Goal: Task Accomplishment & Management: Complete application form

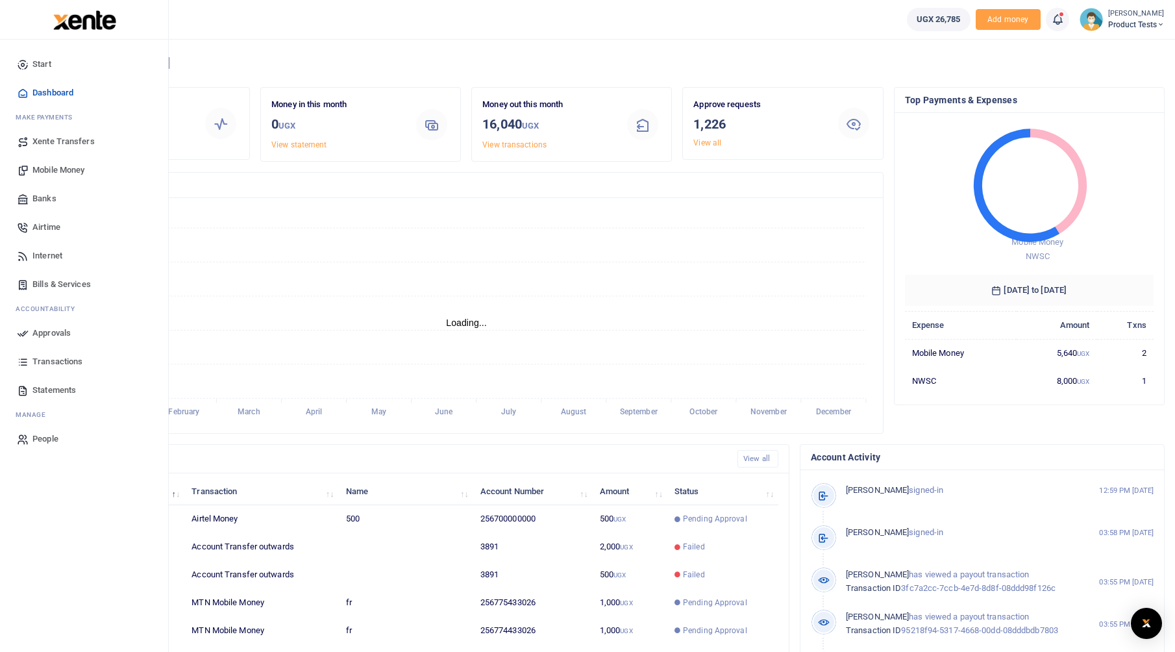
scroll to position [10, 10]
click at [47, 287] on span "Bills & Services" at bounding box center [61, 284] width 58 height 13
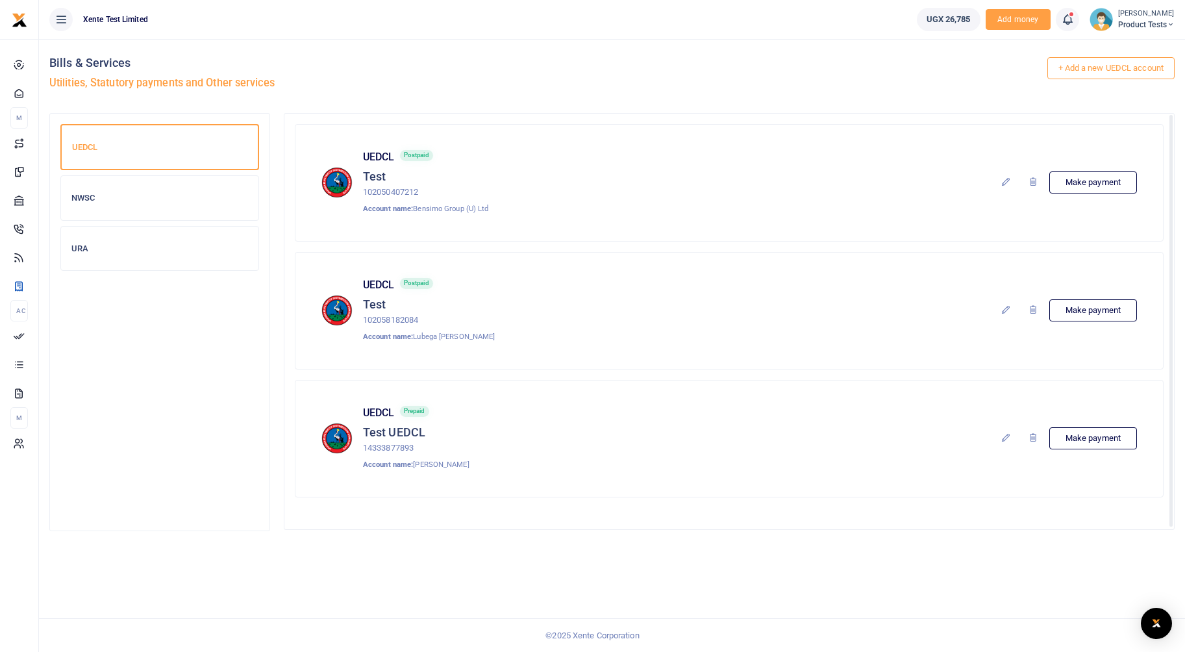
click at [164, 212] on div "NWSC" at bounding box center [159, 198] width 197 height 44
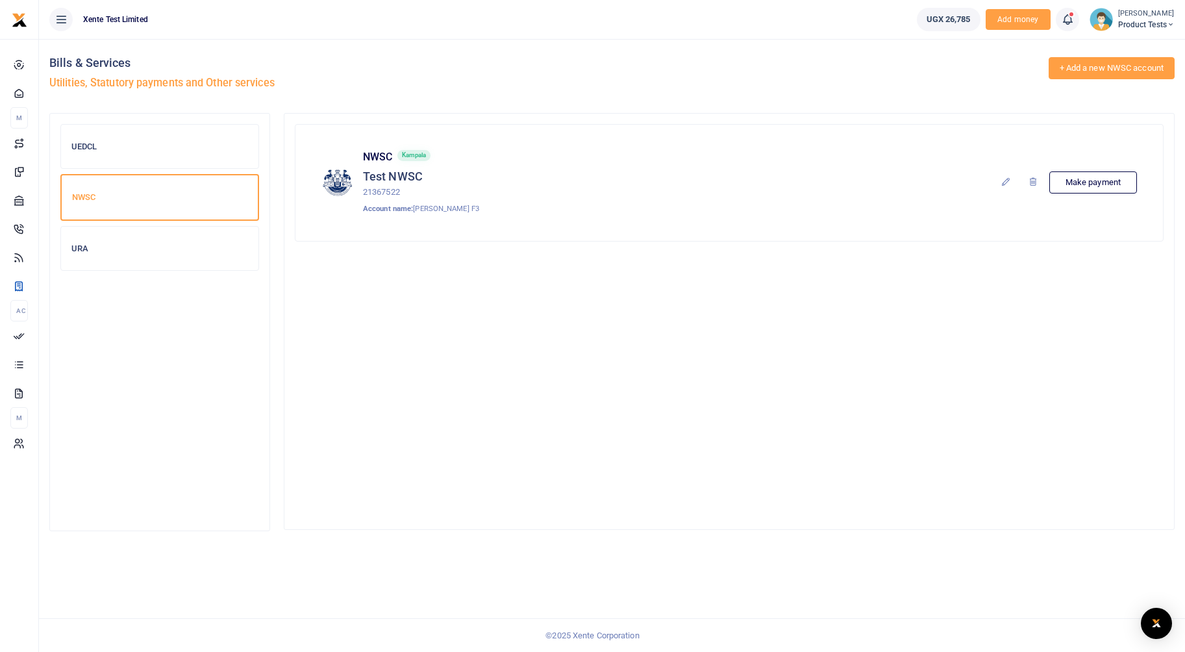
click at [1112, 67] on link "+ Add a new NWSC account" at bounding box center [1111, 68] width 126 height 22
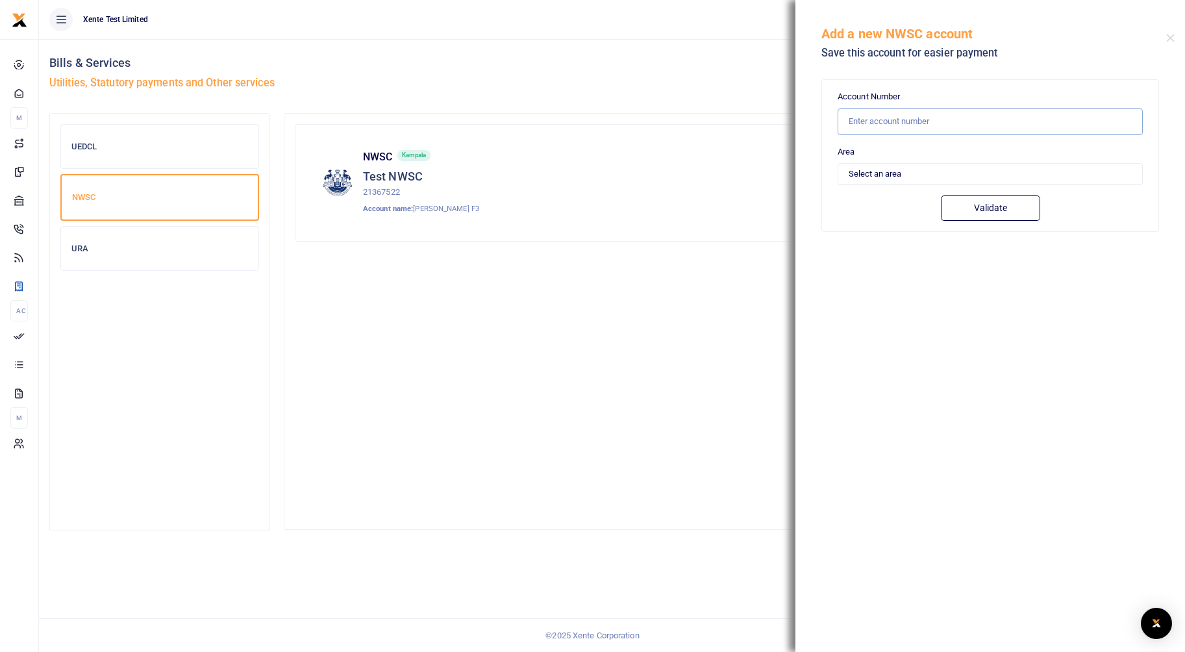
click at [982, 117] on input "text" at bounding box center [989, 121] width 305 height 27
type input "10710246"
click at [930, 178] on select "Select an area [GEOGRAPHIC_DATA] Iganga [PERSON_NAME] Others" at bounding box center [989, 174] width 305 height 22
select select "OTHERS"
click at [837, 163] on select "Select an area [GEOGRAPHIC_DATA] Iganga [PERSON_NAME] Others" at bounding box center [989, 174] width 305 height 22
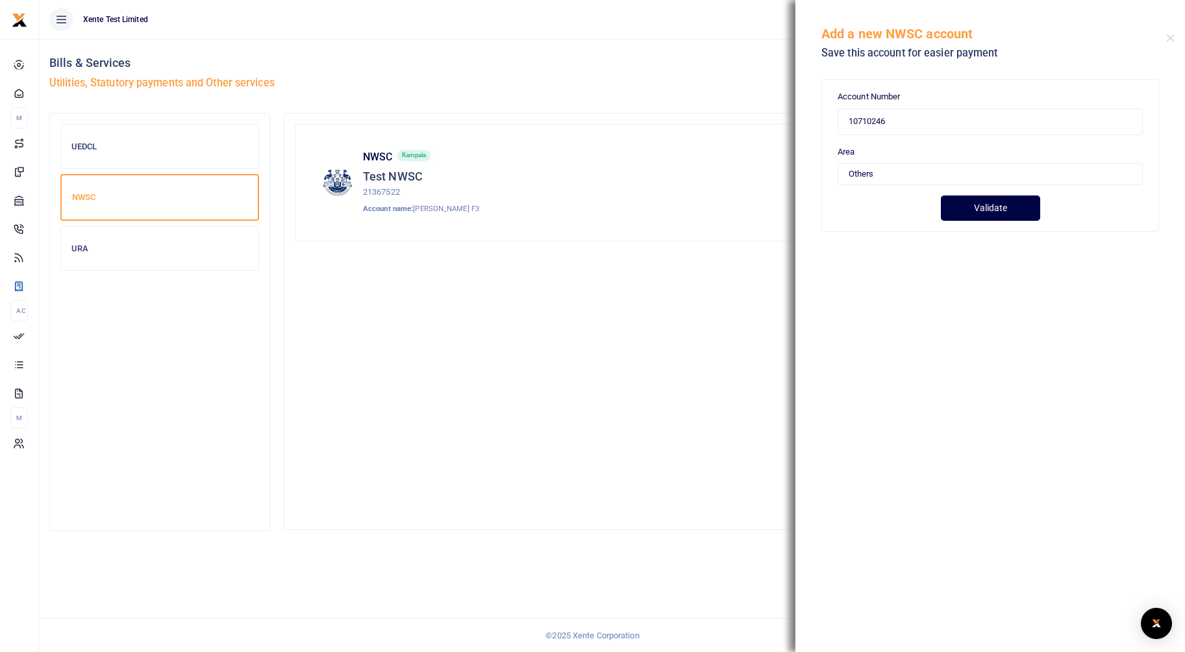
click at [976, 214] on button "Validate" at bounding box center [990, 207] width 99 height 25
click at [1172, 37] on button "Close" at bounding box center [1170, 38] width 8 height 8
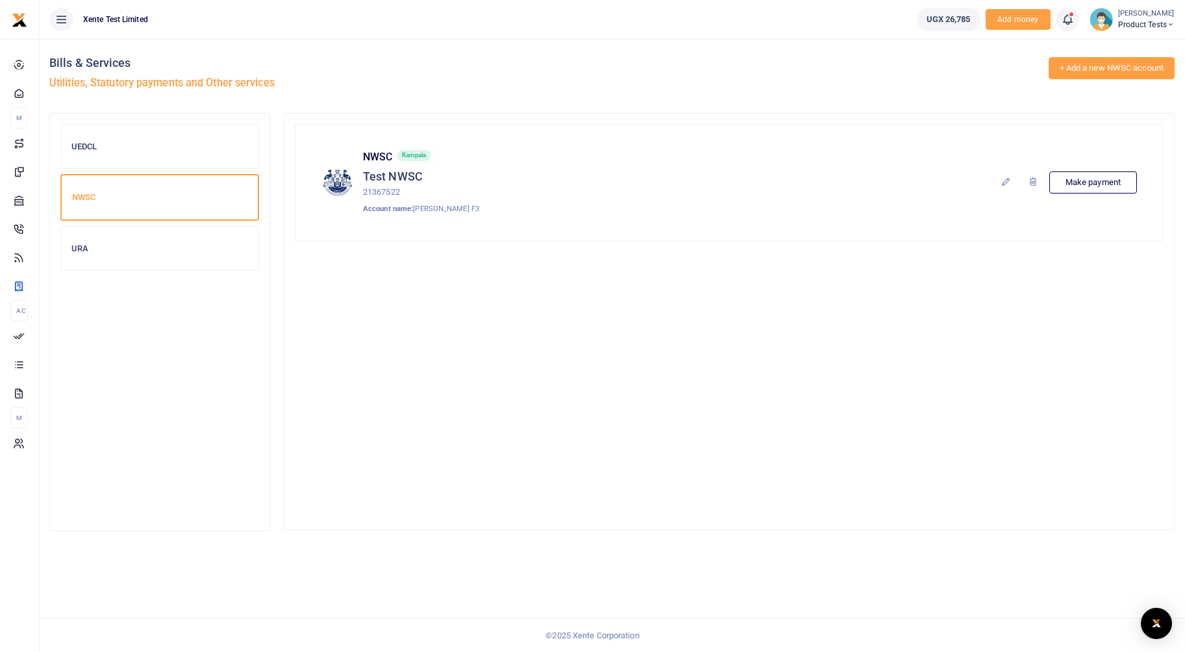
click at [1113, 70] on link "+ Add a new NWSC account" at bounding box center [1111, 68] width 126 height 22
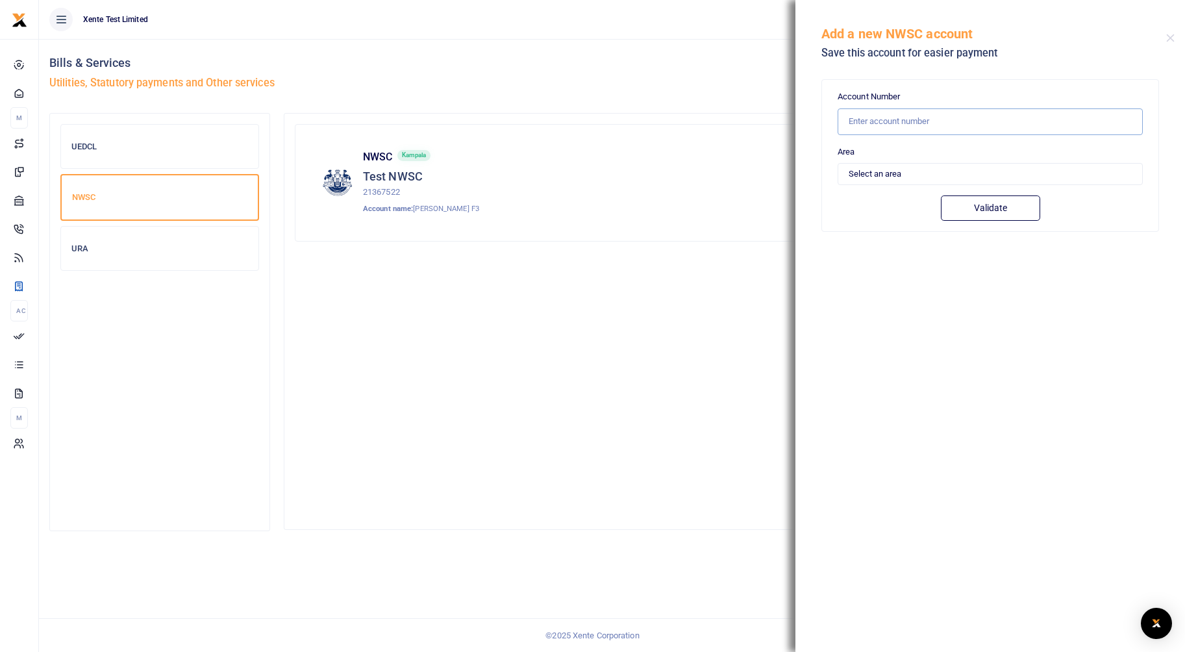
click at [928, 127] on input "text" at bounding box center [989, 121] width 305 height 27
type input "10710246"
click at [884, 174] on select "Select an area [GEOGRAPHIC_DATA] Iganga [PERSON_NAME] Others" at bounding box center [989, 174] width 305 height 22
select select "KAMPALA"
click at [837, 163] on select "Select an area [GEOGRAPHIC_DATA] Iganga [PERSON_NAME] Others" at bounding box center [989, 174] width 305 height 22
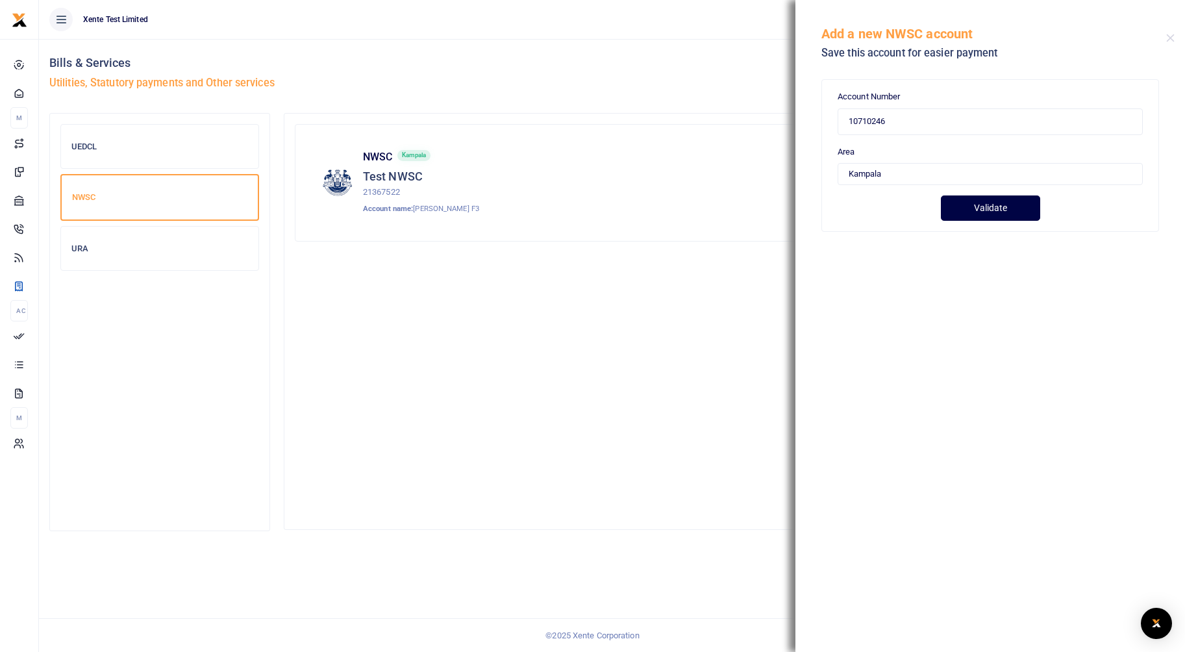
click at [988, 197] on button "Validate" at bounding box center [990, 207] width 99 height 25
drag, startPoint x: 905, startPoint y: 125, endPoint x: 753, endPoint y: 121, distance: 152.0
click at [753, 121] on div "+ Add a new NWSC account Bills & Services Utilities, Statutory payments and Oth…" at bounding box center [592, 326] width 1185 height 652
type input "1"
type input "21367522"
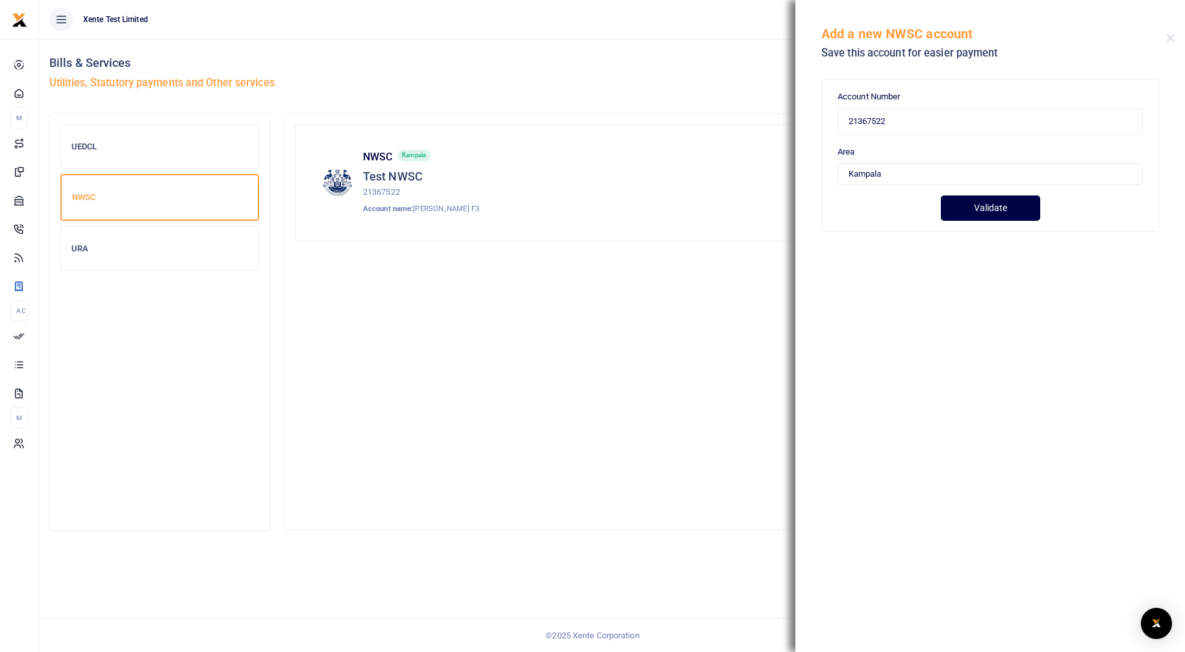
click at [980, 205] on button "Validate" at bounding box center [990, 207] width 99 height 25
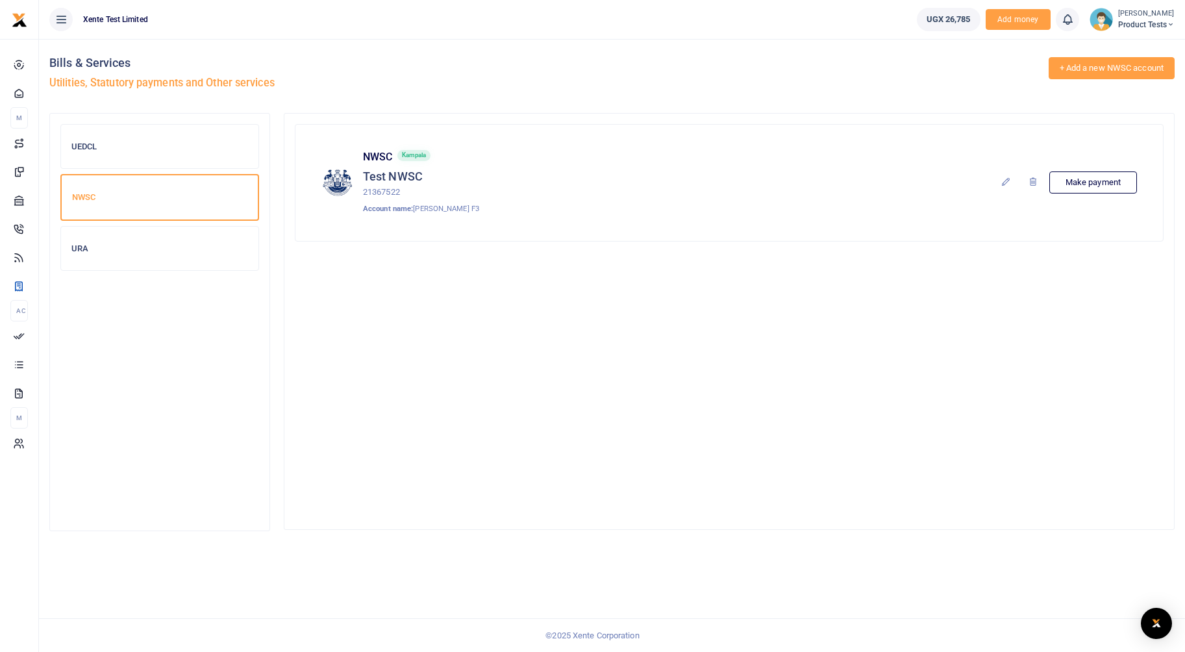
click at [1108, 71] on link "+ Add a new NWSC account" at bounding box center [1111, 68] width 126 height 22
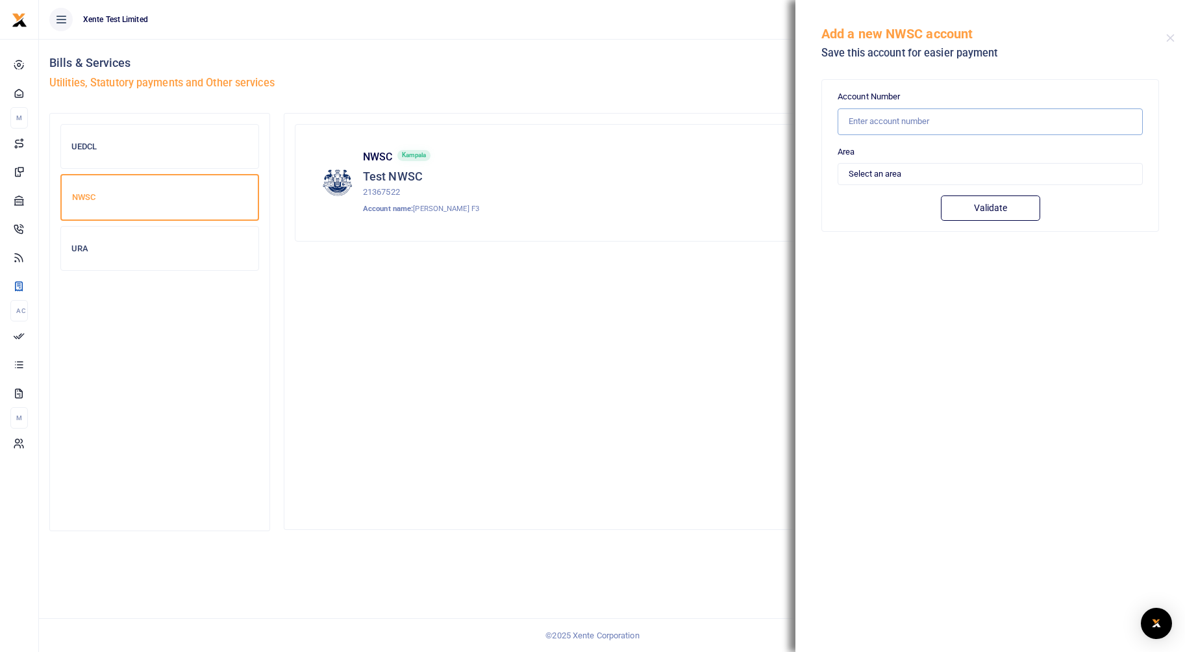
click at [974, 127] on input "text" at bounding box center [989, 121] width 305 height 27
type input "21367522"
click at [941, 195] on button "Validate" at bounding box center [990, 207] width 99 height 25
click at [916, 177] on select "Select an area [GEOGRAPHIC_DATA] Iganga [PERSON_NAME] Others" at bounding box center [989, 174] width 305 height 22
select select "KAMPALA"
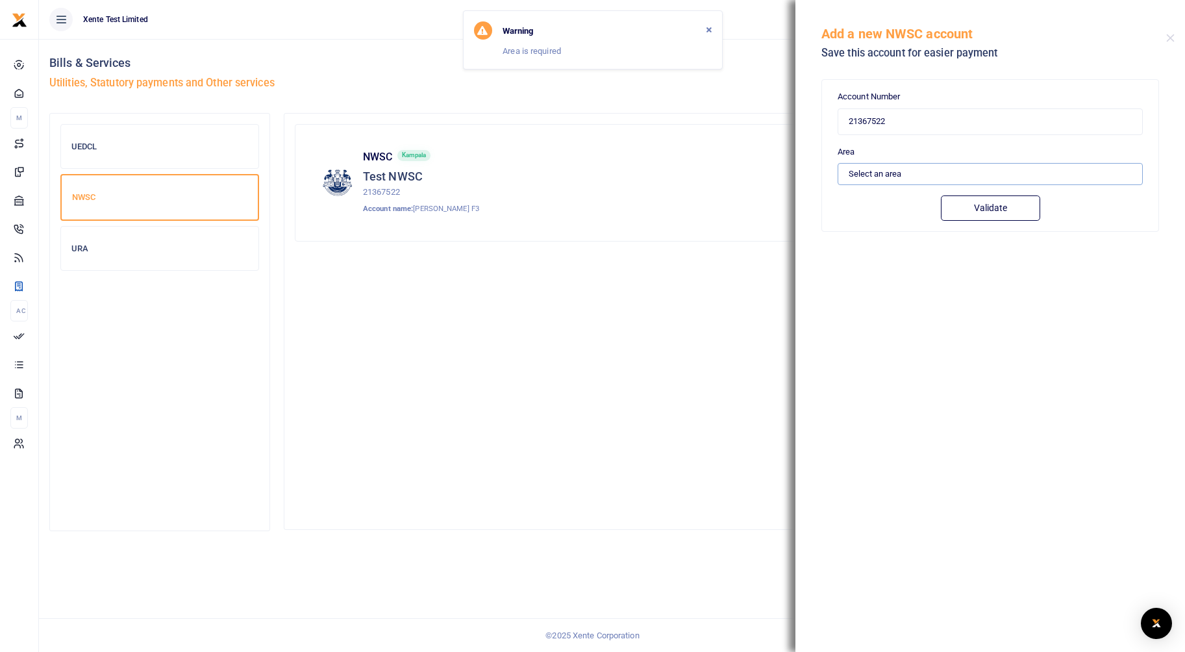
click at [837, 163] on select "Select an area [GEOGRAPHIC_DATA] Iganga [PERSON_NAME] Others" at bounding box center [989, 174] width 305 height 22
click at [1004, 212] on button "Validate" at bounding box center [990, 207] width 99 height 25
click at [115, 134] on div "UEDCL" at bounding box center [159, 147] width 197 height 44
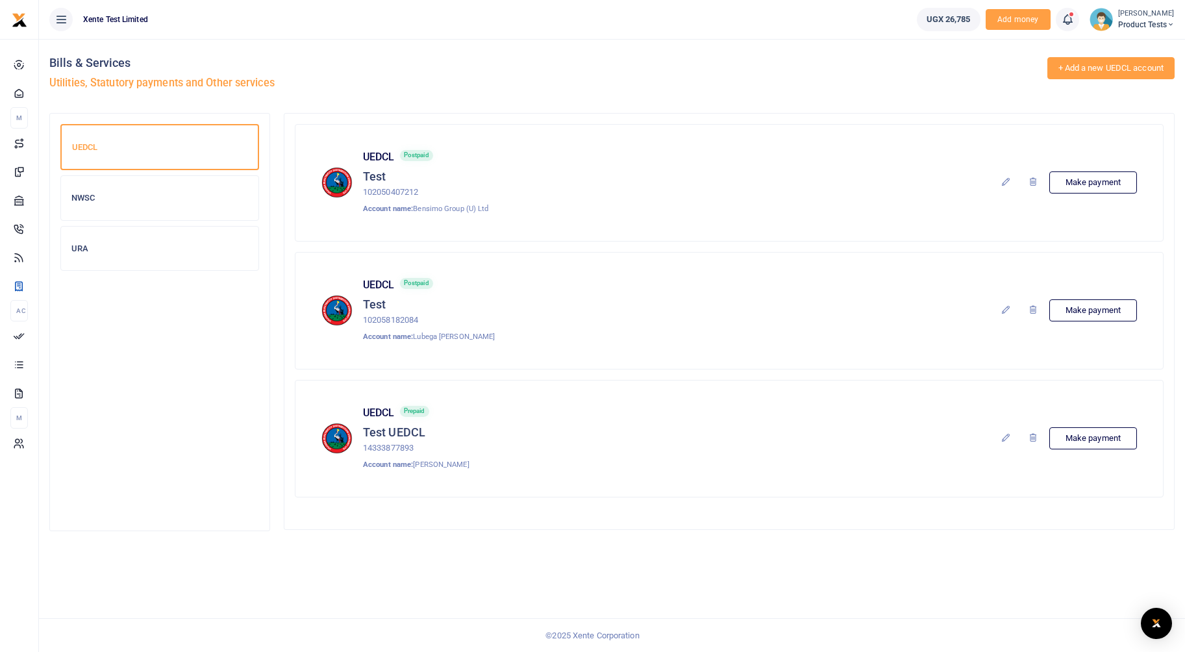
click at [1104, 76] on link "+ Add a new UEDCL account" at bounding box center [1111, 68] width 128 height 22
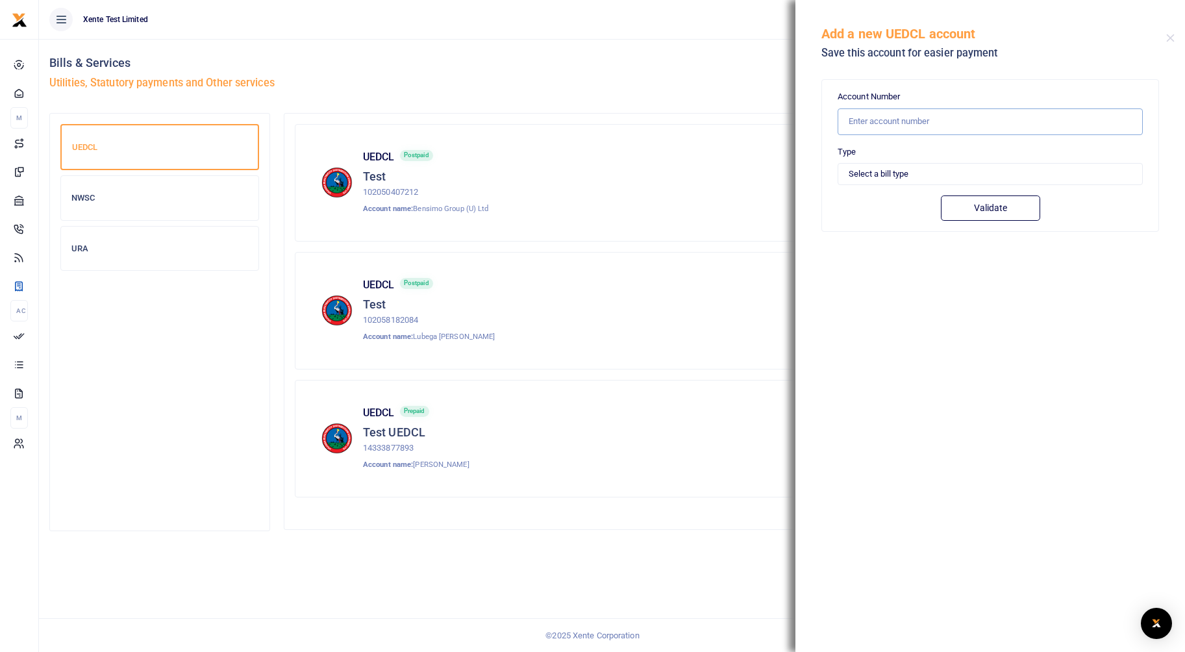
click at [891, 130] on input "text" at bounding box center [989, 121] width 305 height 27
type input "102007098203"
click at [885, 174] on select "Select a bill type Prepaid Postpaid" at bounding box center [989, 174] width 305 height 22
select select "PREPAID"
click at [837, 163] on select "Select a bill type Prepaid Postpaid" at bounding box center [989, 174] width 305 height 22
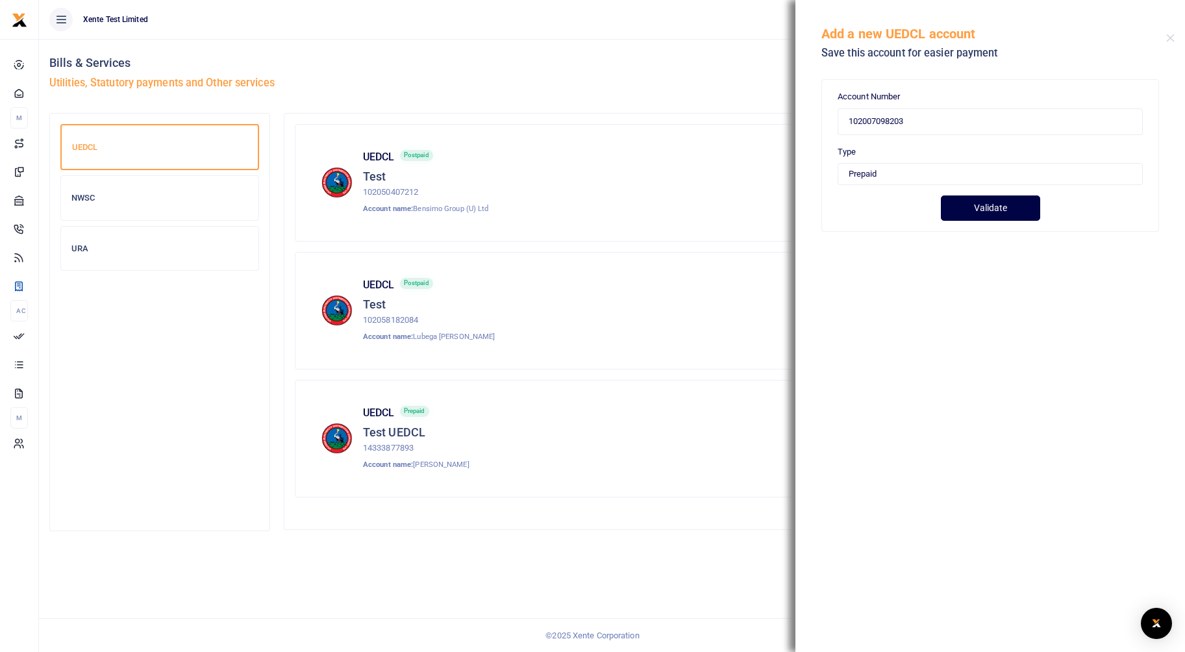
click at [1028, 208] on button "Validate" at bounding box center [990, 207] width 99 height 25
type input "102007098203"
type input "MULJIBHAI MADHVANI N COMPANY LIMITED"
type input "POSTPAID"
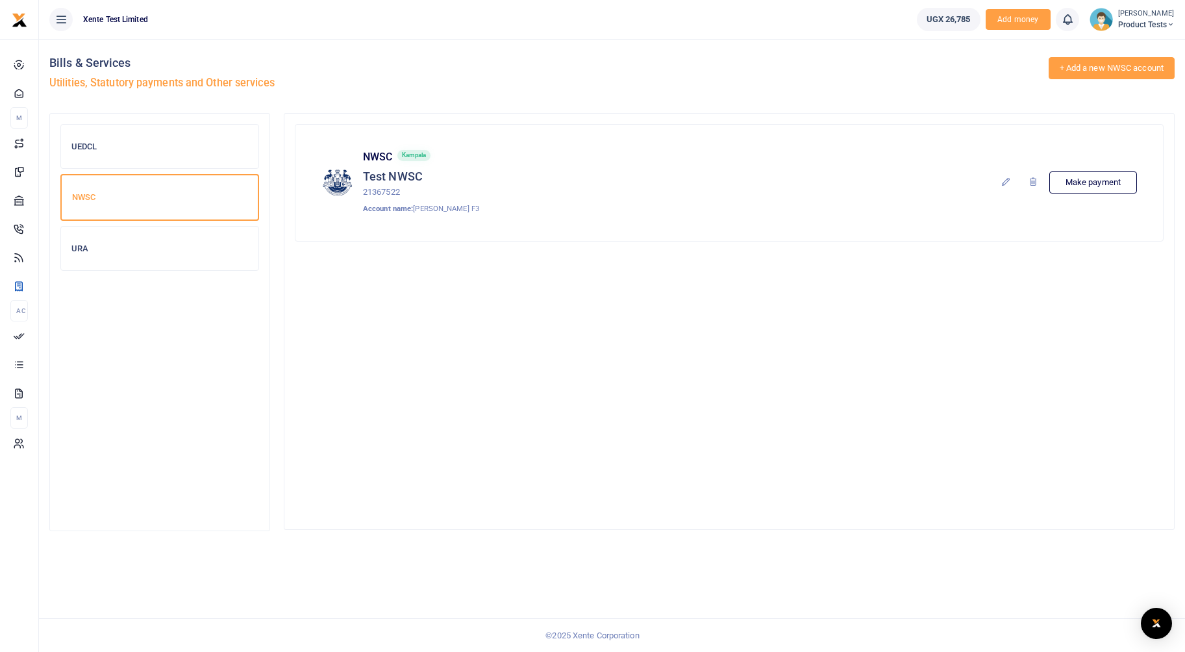
click at [1103, 72] on link "+ Add a new NWSC account" at bounding box center [1111, 68] width 126 height 22
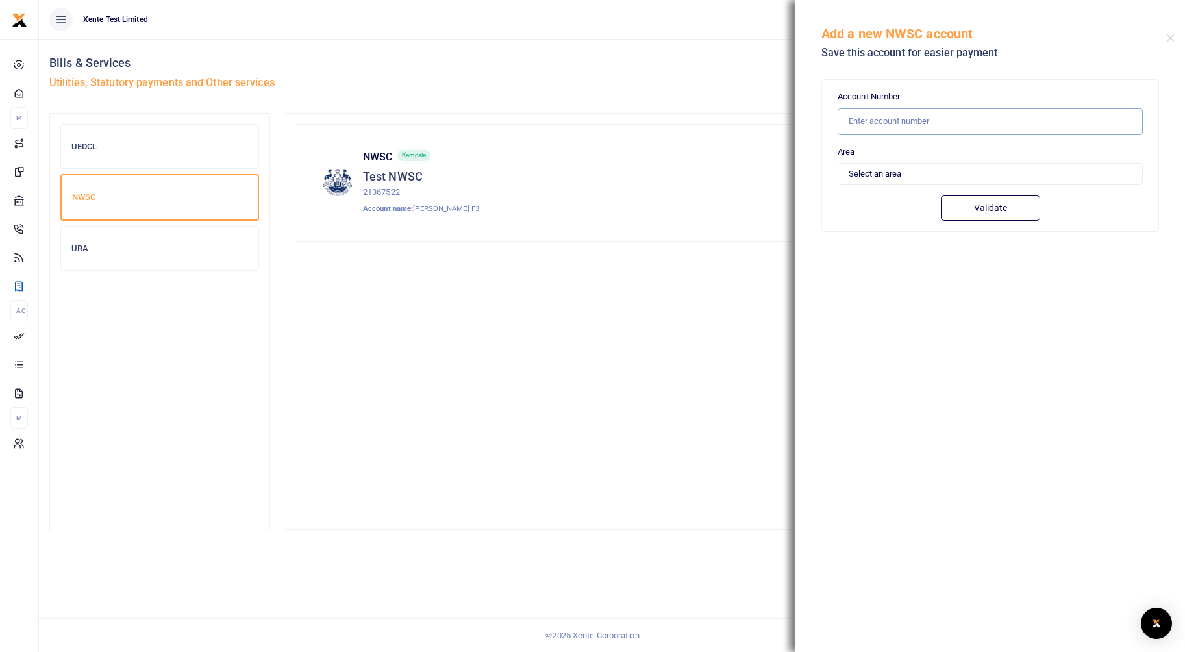
click at [975, 119] on input "text" at bounding box center [989, 121] width 305 height 27
type input "21367522"
click at [958, 179] on select "Select an area [GEOGRAPHIC_DATA] Iganga [PERSON_NAME] Others" at bounding box center [989, 174] width 305 height 22
select select "KAMPALA"
click at [837, 163] on select "Select an area [GEOGRAPHIC_DATA] Iganga [PERSON_NAME] Others" at bounding box center [989, 174] width 305 height 22
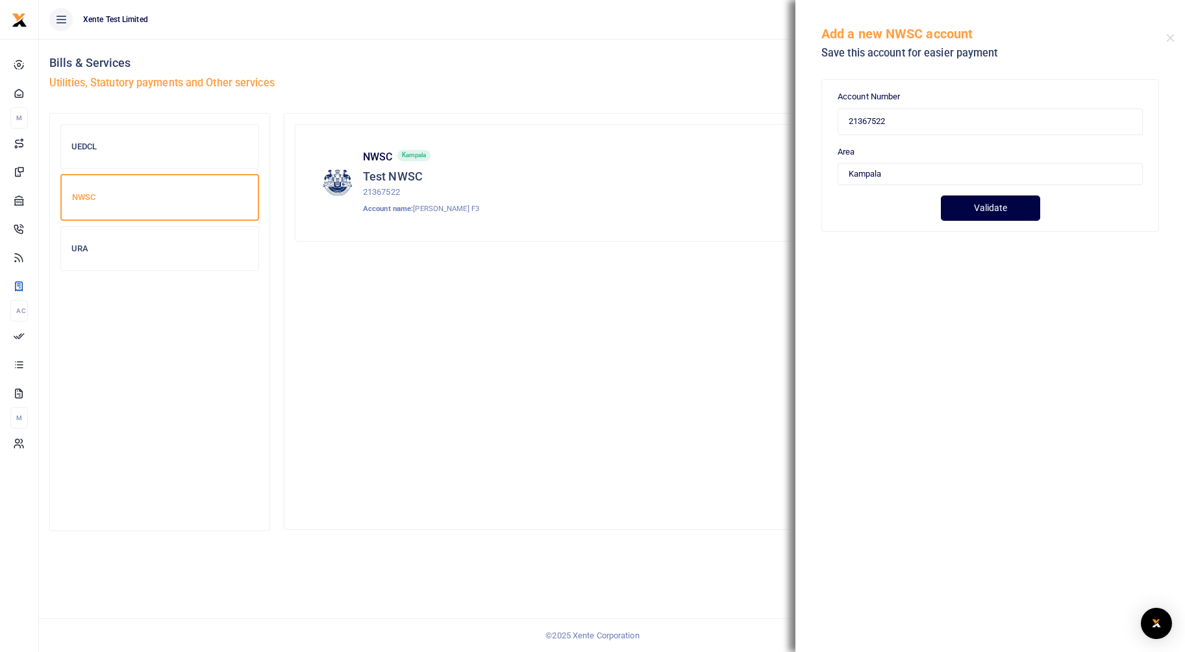
click at [967, 206] on button "Validate" at bounding box center [990, 207] width 99 height 25
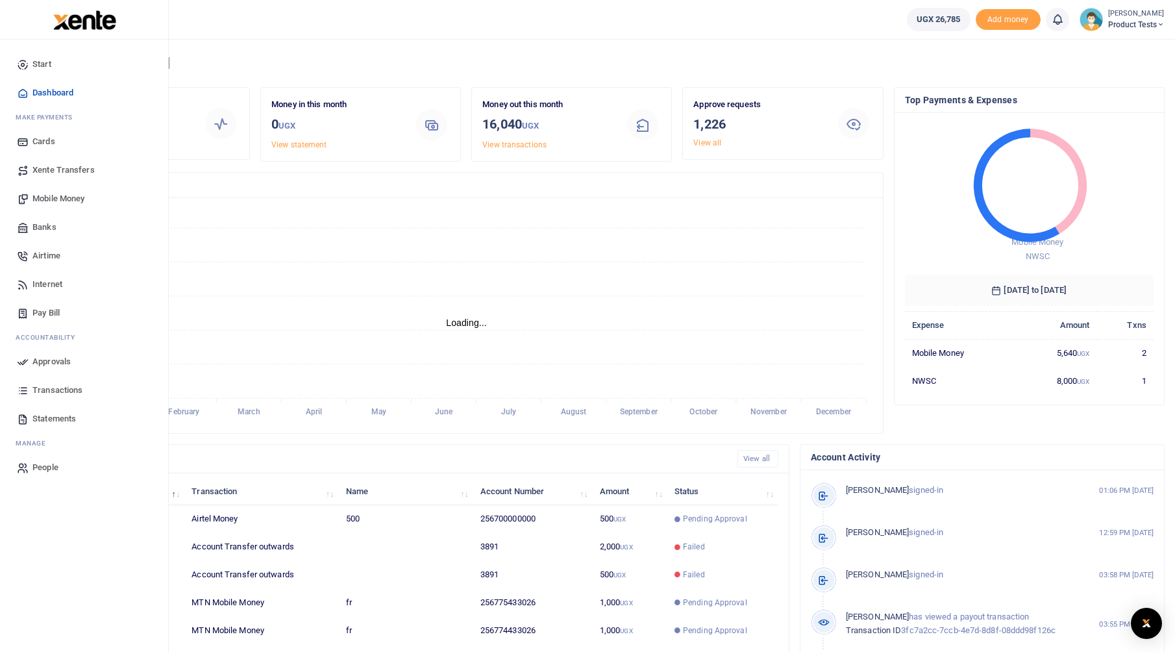
scroll to position [10, 10]
click at [46, 314] on span "Pay Bill" at bounding box center [45, 312] width 27 height 13
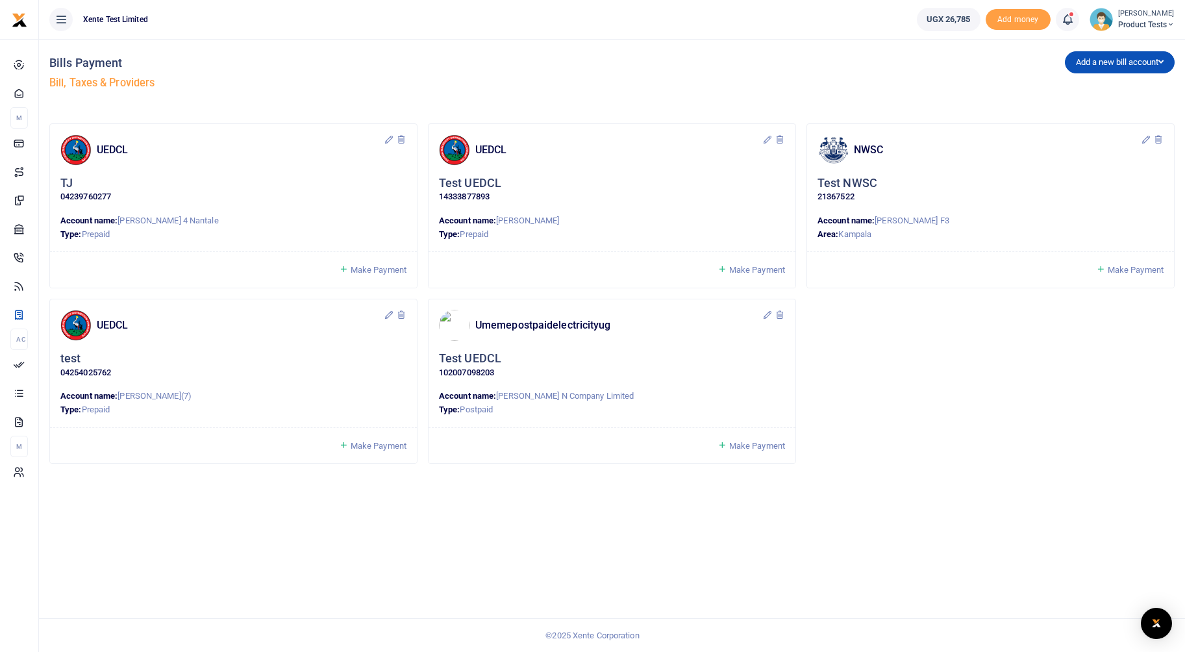
click at [1145, 80] on div "Add a new bill account UEDCL NWSC URA KCCA" at bounding box center [896, 76] width 568 height 74
click at [1142, 71] on button "Add a new bill account" at bounding box center [1120, 62] width 110 height 22
click at [1097, 108] on link "NWSC" at bounding box center [1116, 108] width 103 height 18
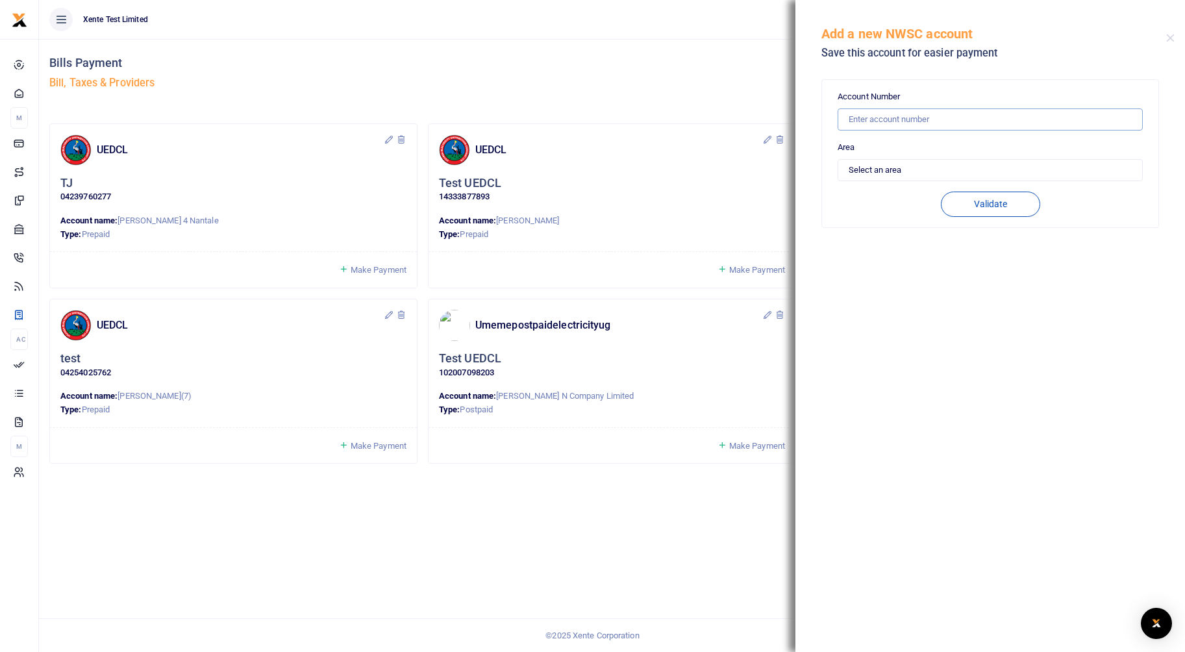
click at [947, 118] on input "text" at bounding box center [989, 119] width 305 height 22
type input "21367522"
click at [905, 178] on select "Select an area [GEOGRAPHIC_DATA] Iganga [PERSON_NAME] Others" at bounding box center [989, 170] width 305 height 22
select select "KAMPALA"
click at [837, 159] on select "Select an area [GEOGRAPHIC_DATA] Iganga [PERSON_NAME] Others" at bounding box center [989, 170] width 305 height 22
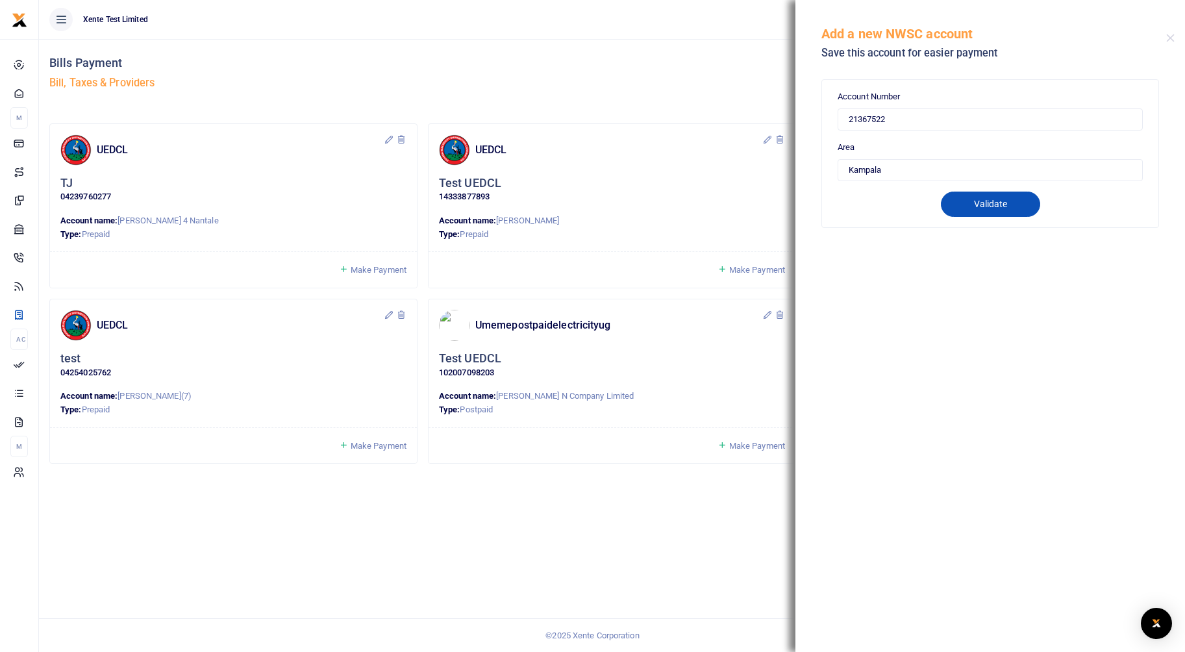
click at [986, 196] on button "Validate" at bounding box center [990, 204] width 99 height 25
